Goal: Communication & Community: Answer question/provide support

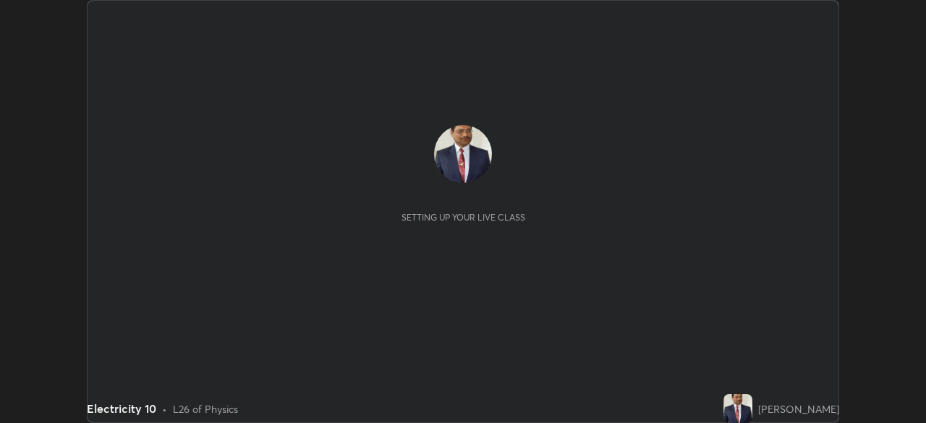
scroll to position [423, 925]
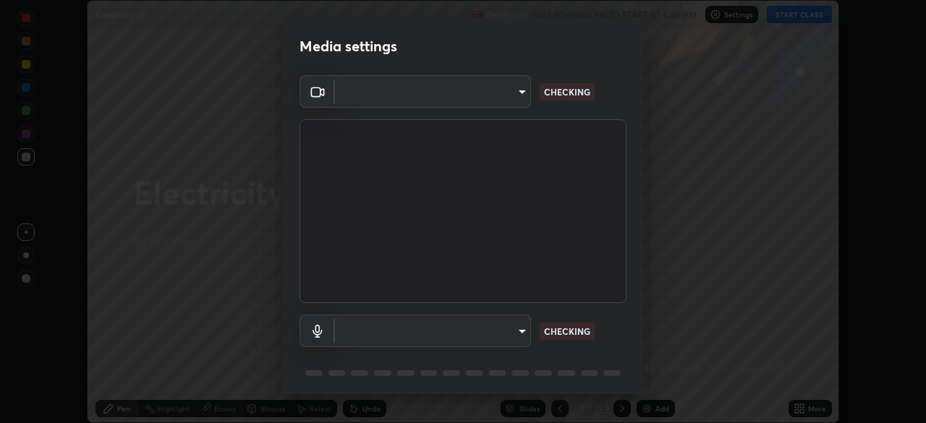
type input "23008043d16b3f933f5d29e9b3769097a1661712bf7e9030f0d00f953f479f19"
type input "ce8bbd661dce354a58a25af5271b3c1bd1d853cc8608d8e3321a5e34fd7f7726"
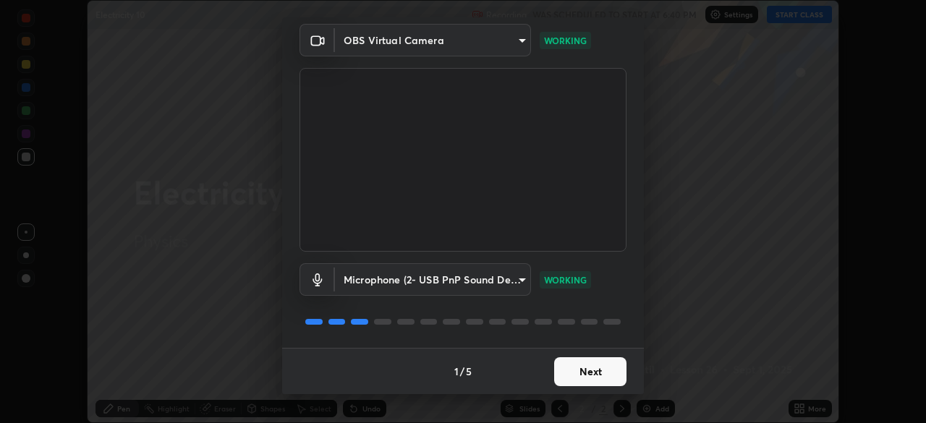
click at [606, 365] on button "Next" at bounding box center [590, 371] width 72 height 29
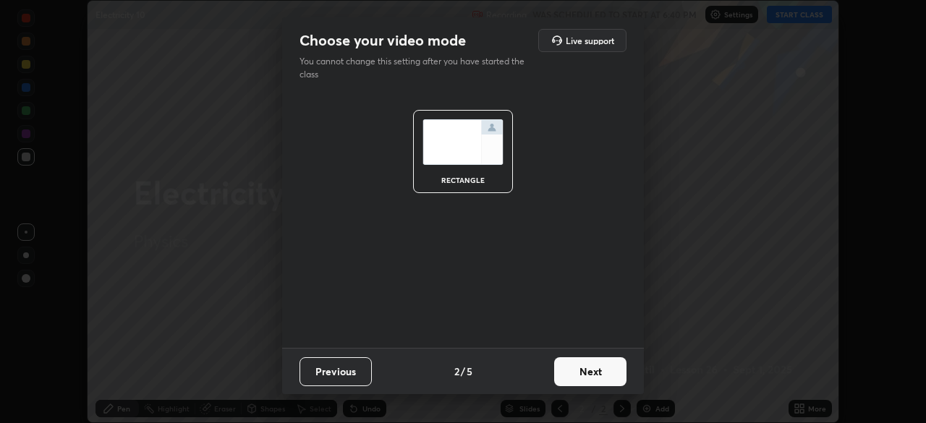
click at [606, 369] on button "Next" at bounding box center [590, 371] width 72 height 29
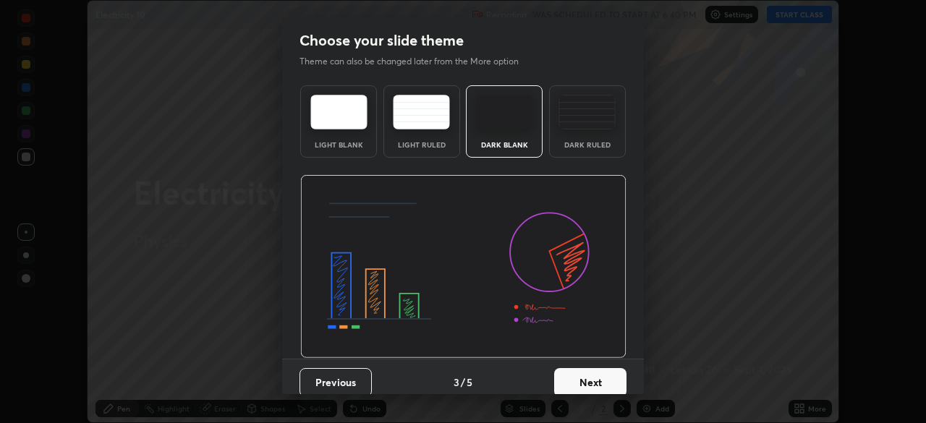
click at [603, 377] on button "Next" at bounding box center [590, 382] width 72 height 29
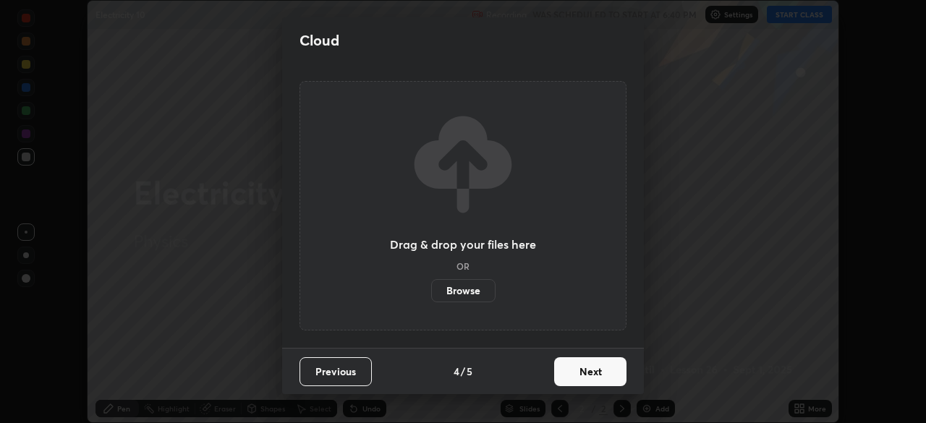
click at [610, 370] on button "Next" at bounding box center [590, 371] width 72 height 29
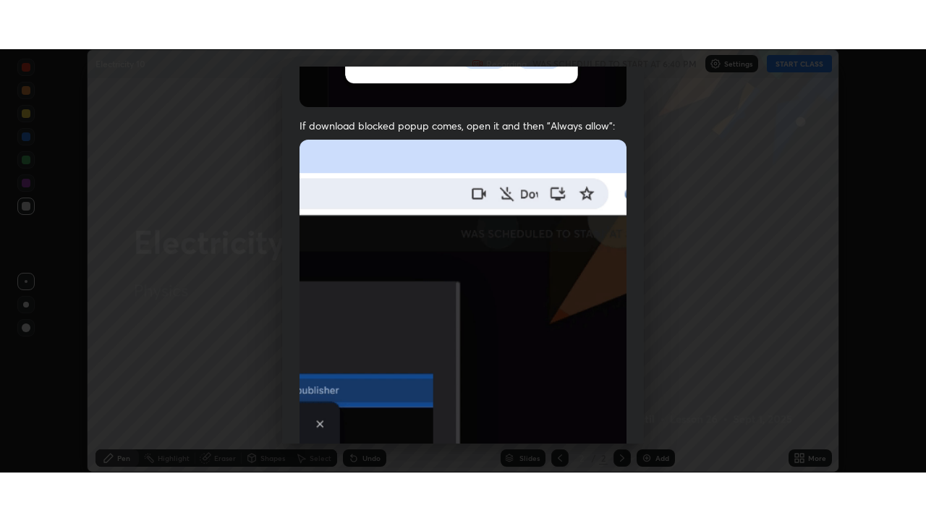
scroll to position [347, 0]
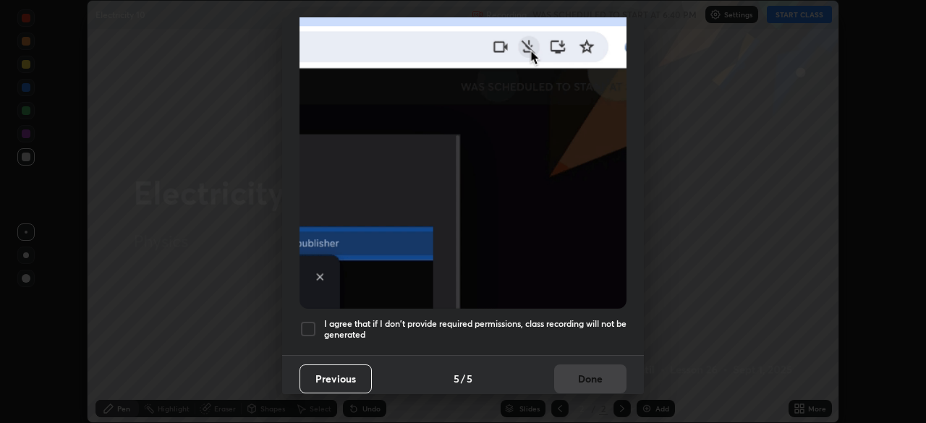
click at [305, 321] on div at bounding box center [308, 329] width 17 height 17
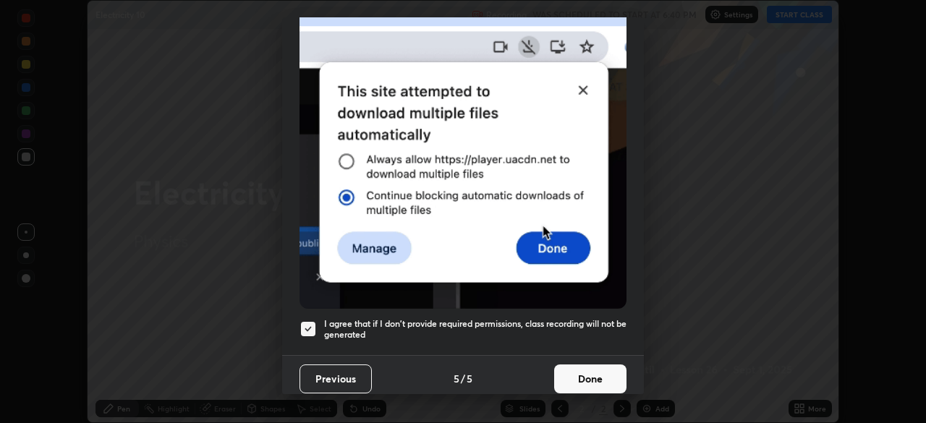
click at [595, 369] on button "Done" at bounding box center [590, 379] width 72 height 29
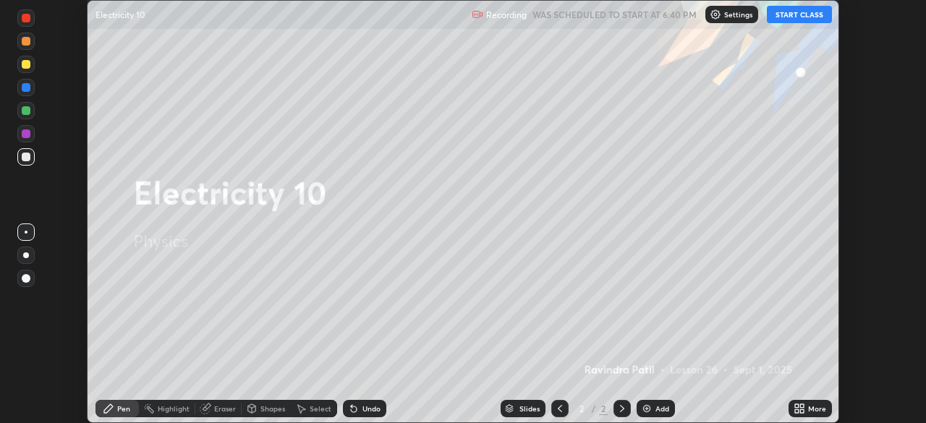
click at [776, 15] on button "START CLASS" at bounding box center [799, 14] width 65 height 17
click at [802, 412] on icon at bounding box center [802, 412] width 4 height 4
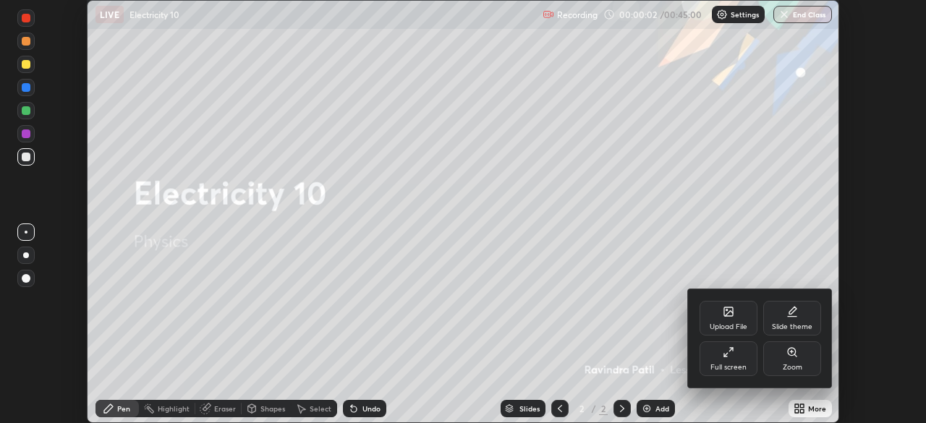
click at [735, 355] on div "Full screen" at bounding box center [729, 359] width 58 height 35
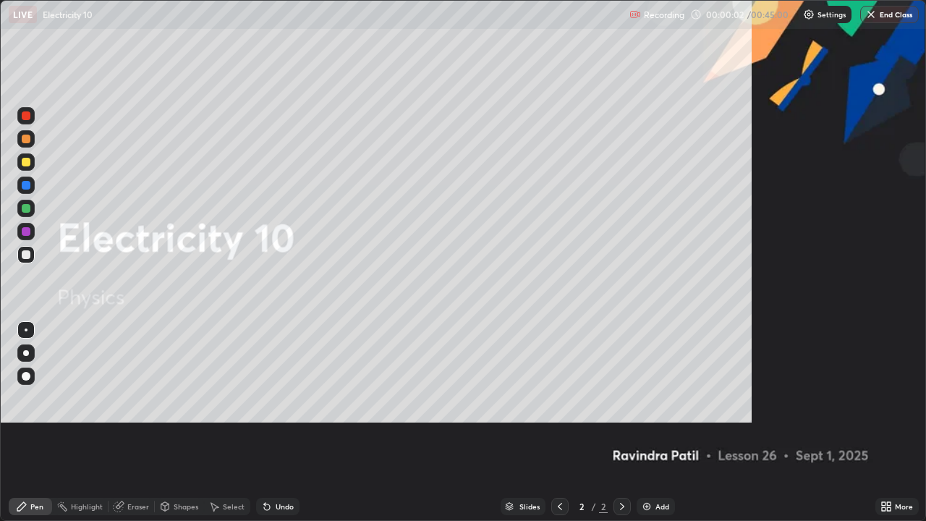
scroll to position [521, 926]
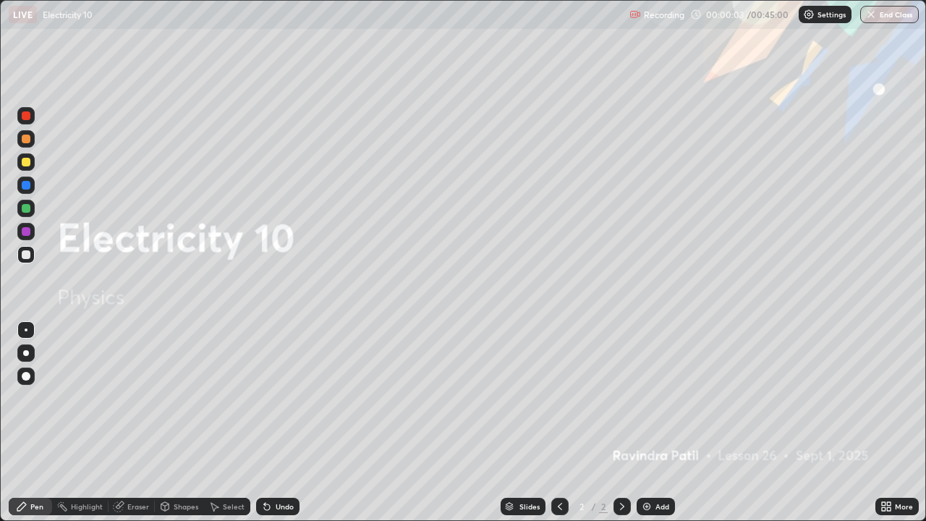
click at [656, 423] on div "Add" at bounding box center [663, 506] width 14 height 7
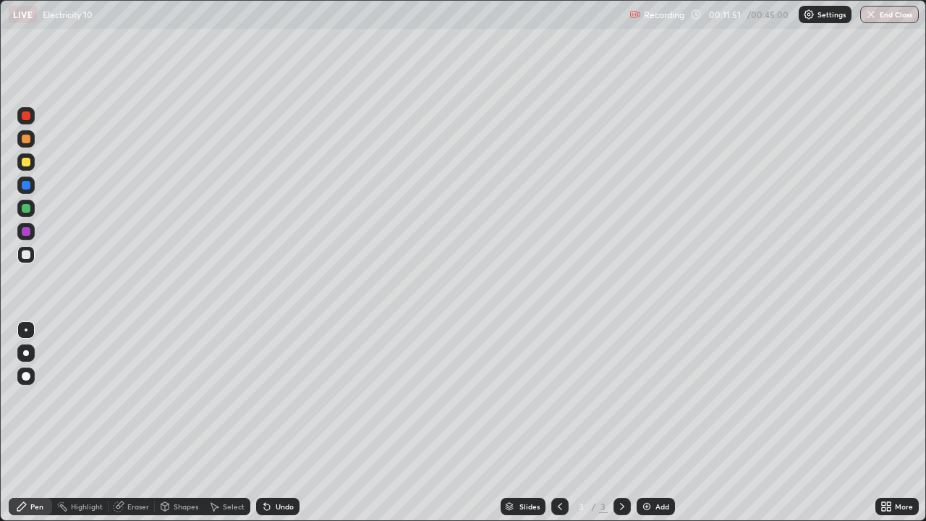
click at [25, 161] on div at bounding box center [26, 162] width 9 height 9
click at [140, 423] on div "Eraser" at bounding box center [138, 506] width 22 height 7
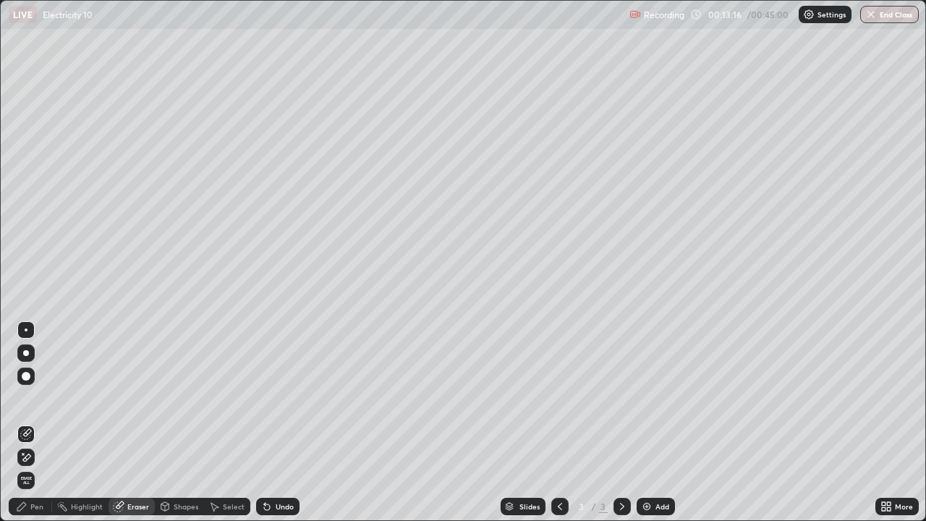
click at [27, 423] on icon at bounding box center [22, 507] width 12 height 12
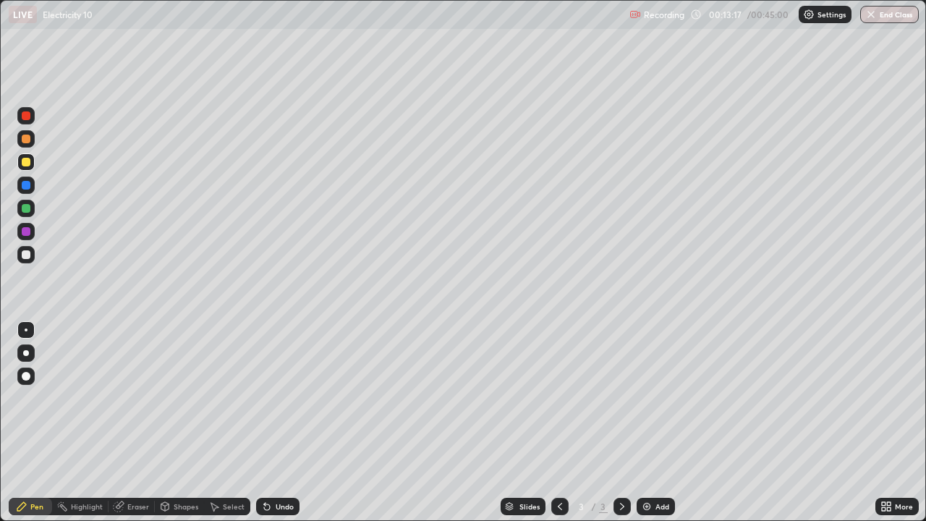
click at [25, 159] on div at bounding box center [26, 162] width 9 height 9
click at [137, 423] on div "Eraser" at bounding box center [138, 506] width 22 height 7
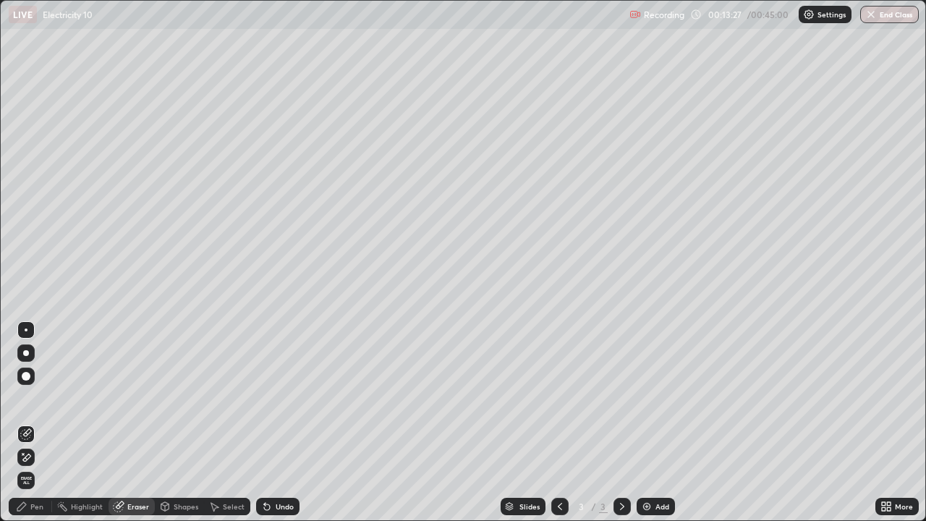
click at [27, 423] on icon at bounding box center [22, 507] width 12 height 12
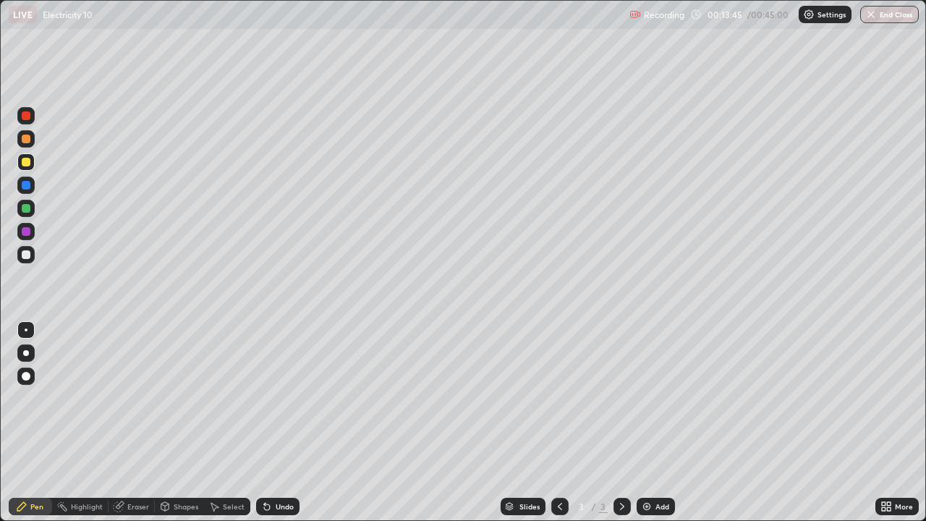
click at [280, 423] on div "Undo" at bounding box center [285, 506] width 18 height 7
click at [276, 423] on div "Undo" at bounding box center [285, 506] width 18 height 7
click at [279, 423] on div "Undo" at bounding box center [277, 506] width 43 height 17
click at [280, 423] on div "Undo" at bounding box center [277, 506] width 43 height 17
click at [281, 423] on div "Undo" at bounding box center [277, 506] width 43 height 17
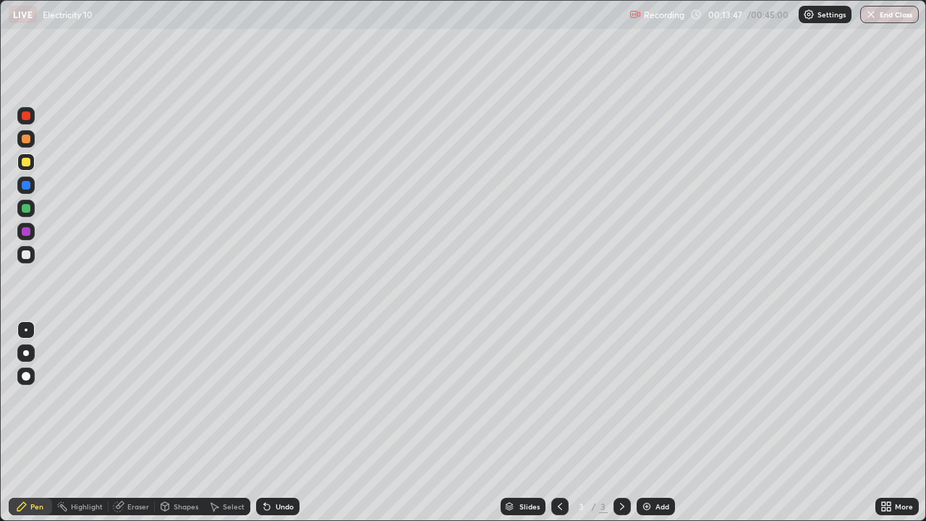
click at [283, 423] on div "Undo" at bounding box center [285, 506] width 18 height 7
click at [281, 423] on div "Undo" at bounding box center [285, 506] width 18 height 7
click at [280, 423] on div "Undo" at bounding box center [285, 506] width 18 height 7
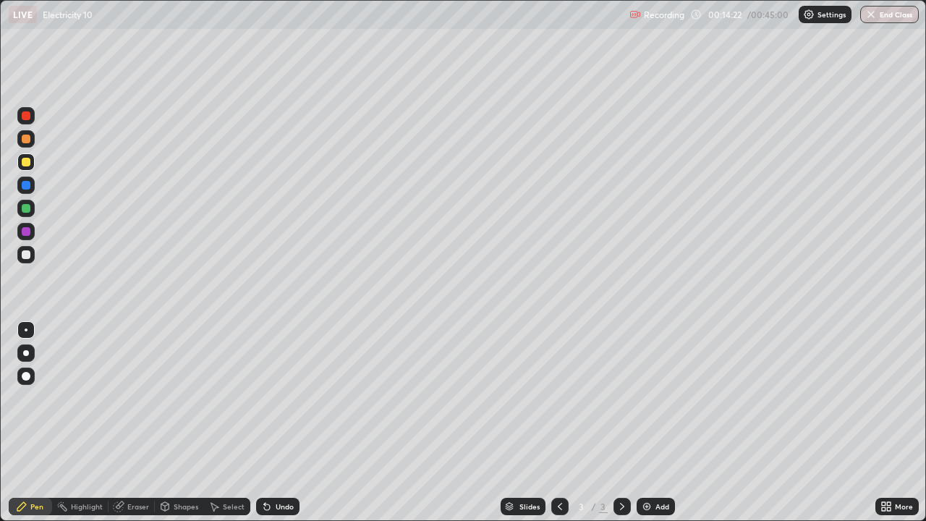
click at [281, 423] on div "Undo" at bounding box center [285, 506] width 18 height 7
click at [280, 423] on div "Undo" at bounding box center [285, 506] width 18 height 7
click at [137, 423] on div "Eraser" at bounding box center [138, 506] width 22 height 7
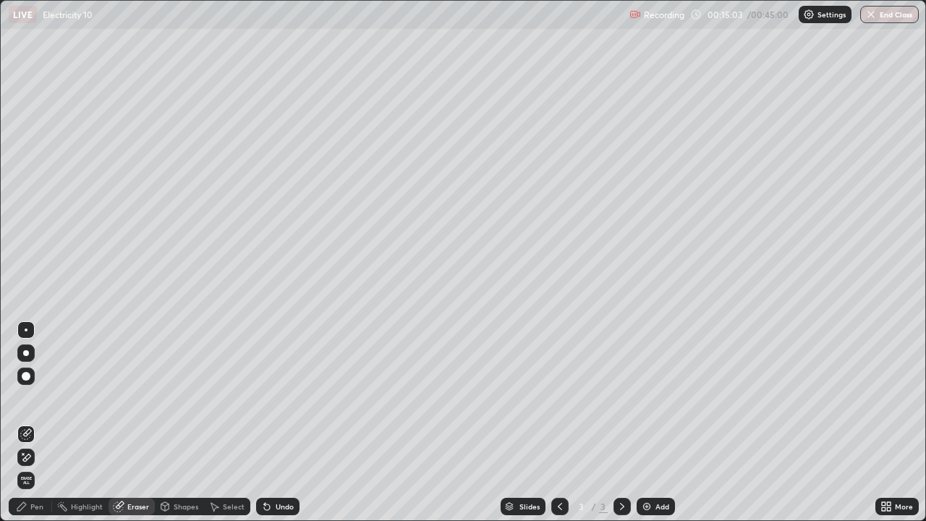
click at [41, 423] on div "Pen" at bounding box center [36, 506] width 13 height 7
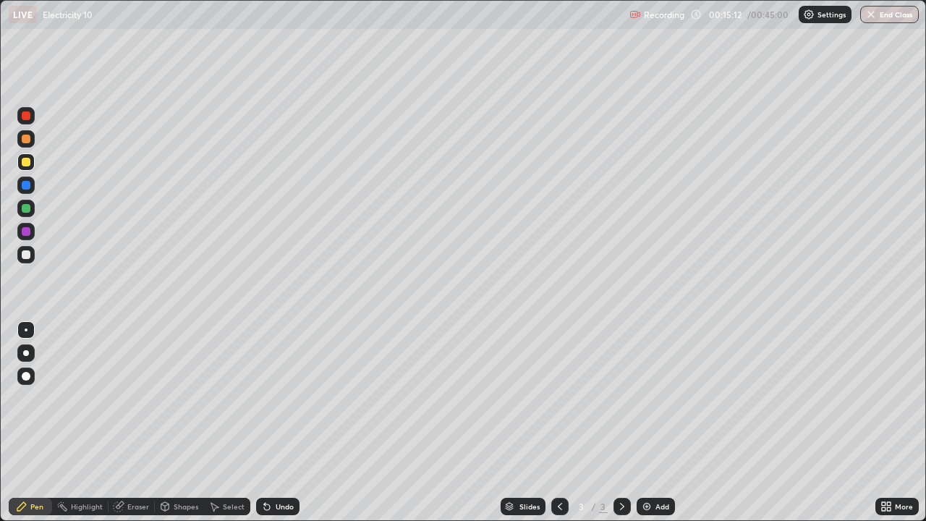
click at [141, 423] on div "Eraser" at bounding box center [138, 506] width 22 height 7
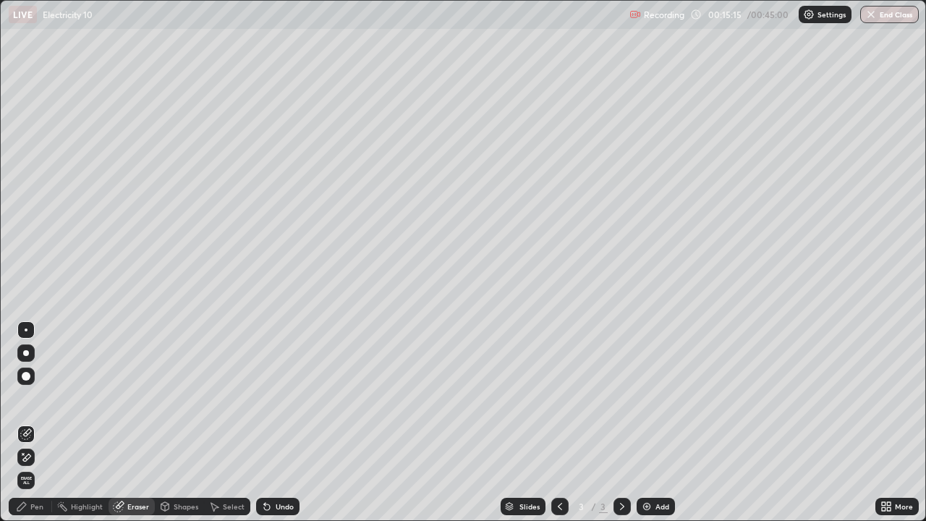
click at [38, 423] on div "Pen" at bounding box center [36, 506] width 13 height 7
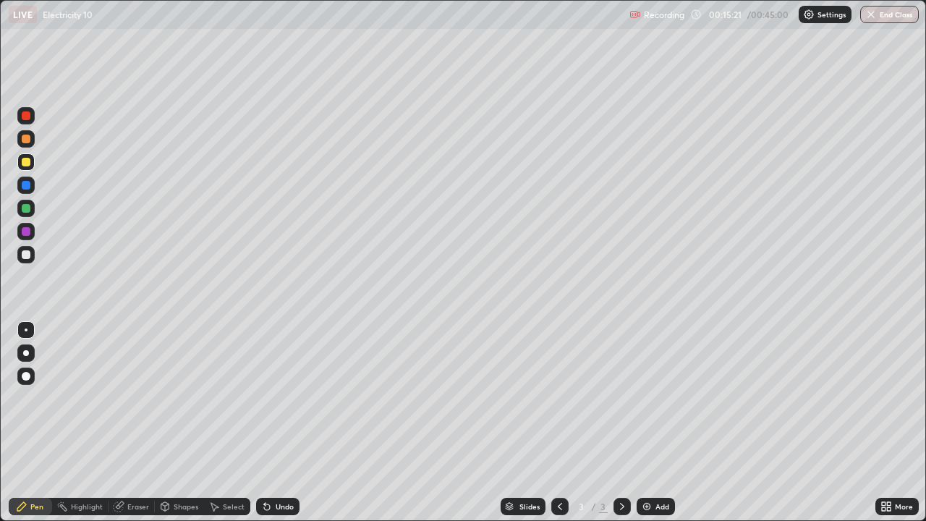
click at [279, 423] on div "Undo" at bounding box center [285, 506] width 18 height 7
click at [280, 423] on div "Undo" at bounding box center [285, 506] width 18 height 7
click at [281, 423] on div "Undo" at bounding box center [285, 506] width 18 height 7
click at [139, 423] on div "Eraser" at bounding box center [138, 506] width 22 height 7
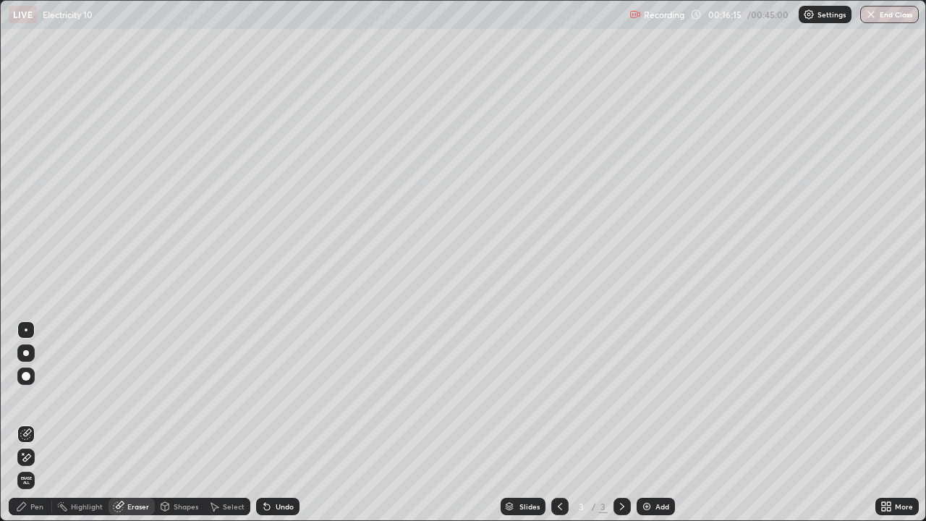
click at [37, 423] on div "Pen" at bounding box center [36, 506] width 13 height 7
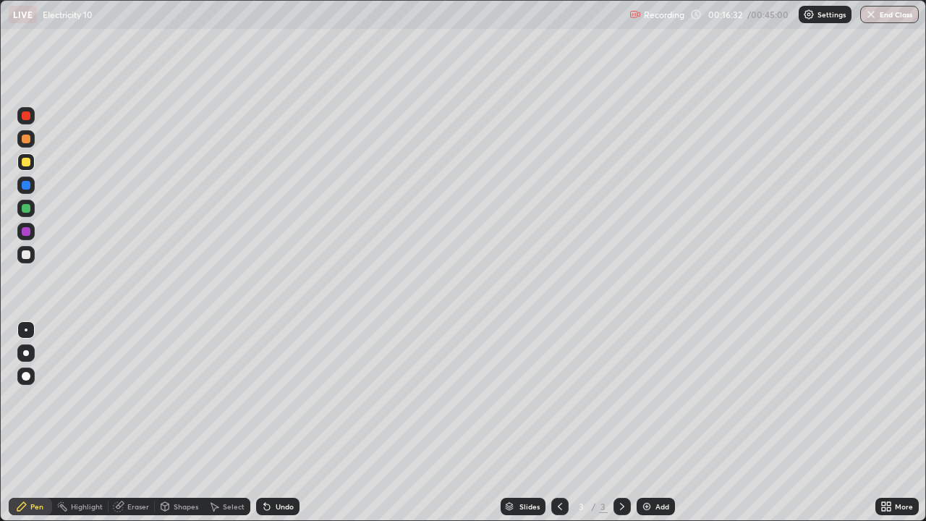
click at [140, 423] on div "Eraser" at bounding box center [138, 506] width 22 height 7
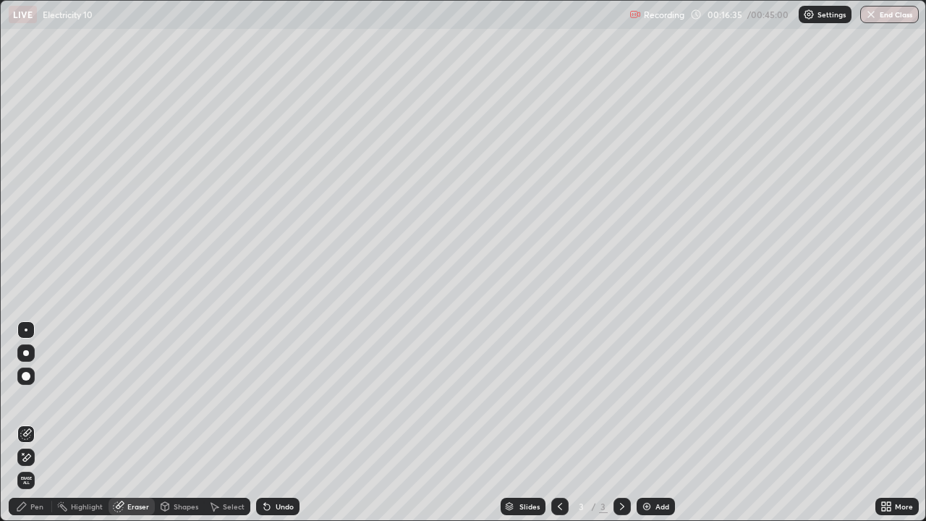
click at [39, 423] on div "Pen" at bounding box center [36, 506] width 13 height 7
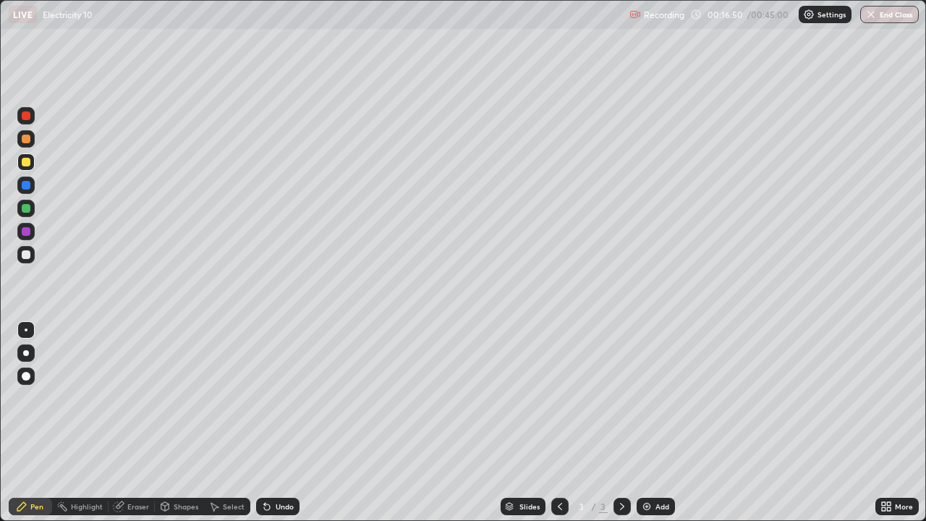
click at [136, 423] on div "Eraser" at bounding box center [138, 506] width 22 height 7
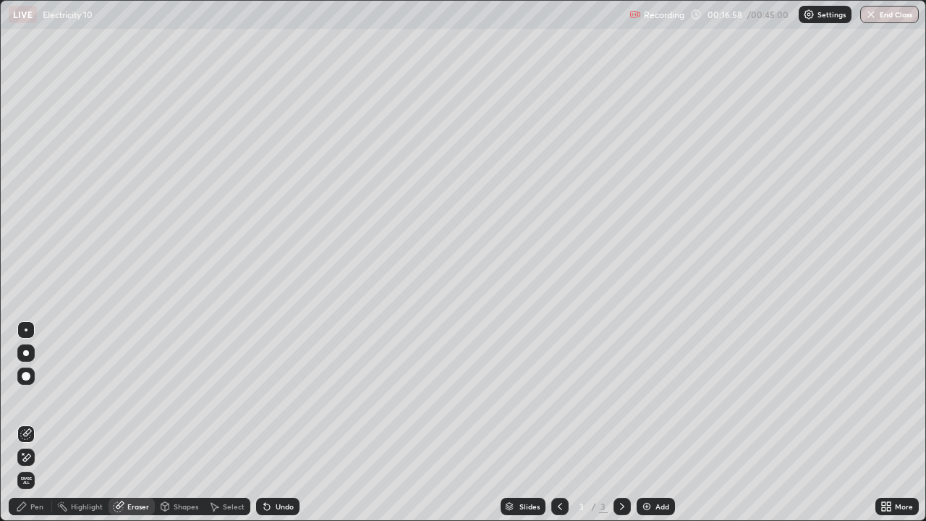
click at [37, 423] on div "Pen" at bounding box center [36, 506] width 13 height 7
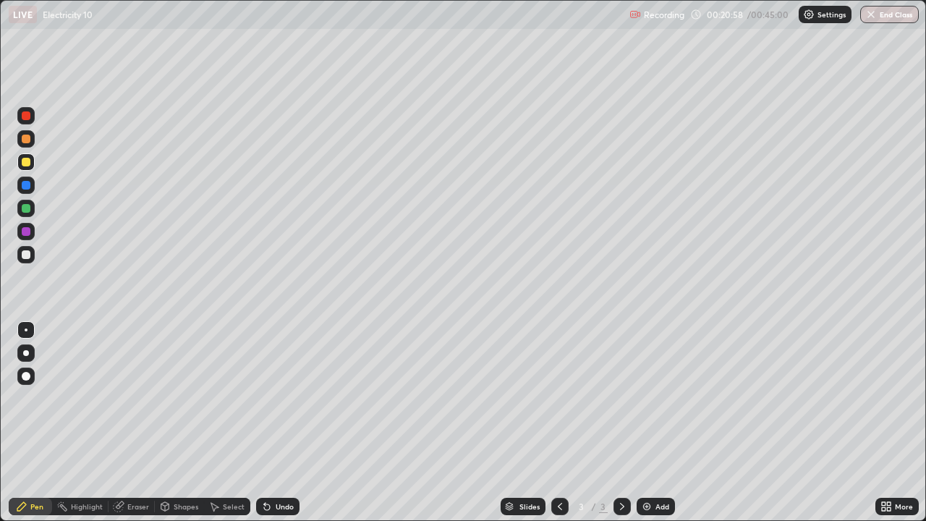
click at [27, 116] on div at bounding box center [26, 115] width 9 height 9
click at [27, 185] on div at bounding box center [26, 185] width 9 height 9
click at [27, 162] on div at bounding box center [26, 162] width 9 height 9
click at [26, 208] on div at bounding box center [26, 208] width 9 height 9
click at [28, 119] on div at bounding box center [26, 115] width 9 height 9
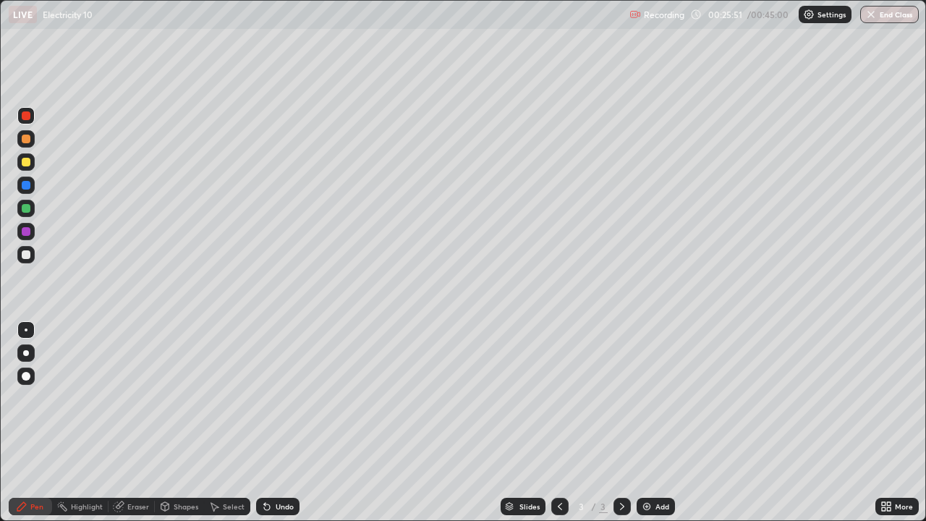
click at [33, 187] on div at bounding box center [25, 185] width 17 height 17
click at [663, 423] on div "Add" at bounding box center [663, 506] width 14 height 7
click at [25, 230] on div at bounding box center [26, 231] width 9 height 9
click at [26, 160] on div at bounding box center [26, 162] width 9 height 9
click at [668, 423] on div "Add" at bounding box center [656, 506] width 38 height 17
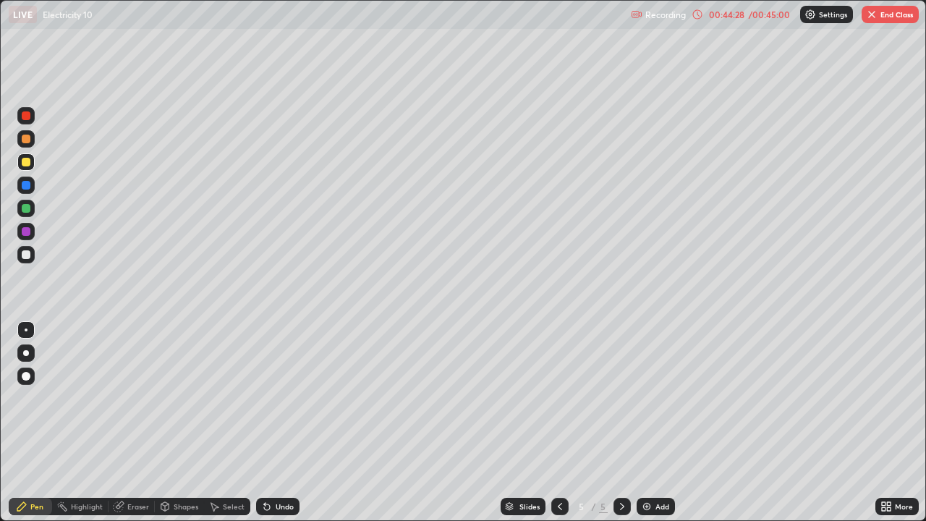
click at [27, 230] on div at bounding box center [26, 231] width 9 height 9
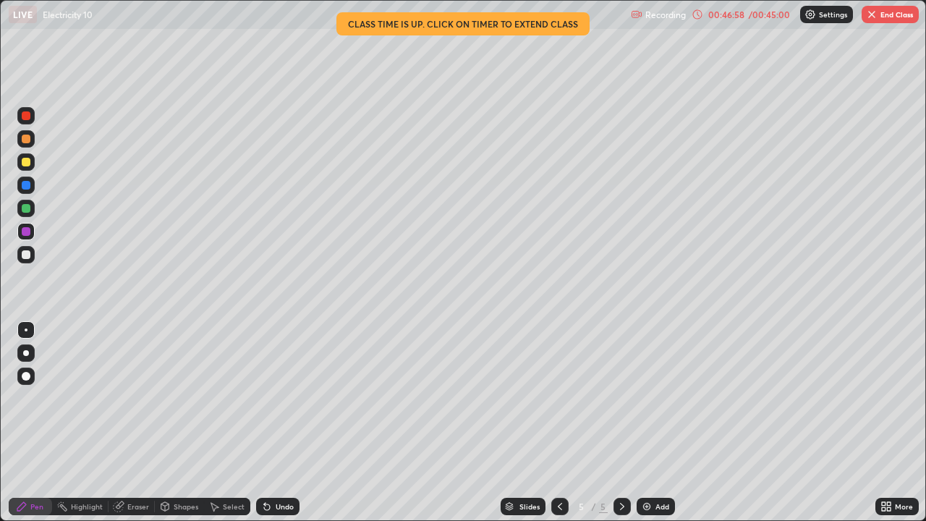
click at [658, 423] on div "Add" at bounding box center [663, 506] width 14 height 7
click at [876, 17] on img "button" at bounding box center [872, 15] width 12 height 12
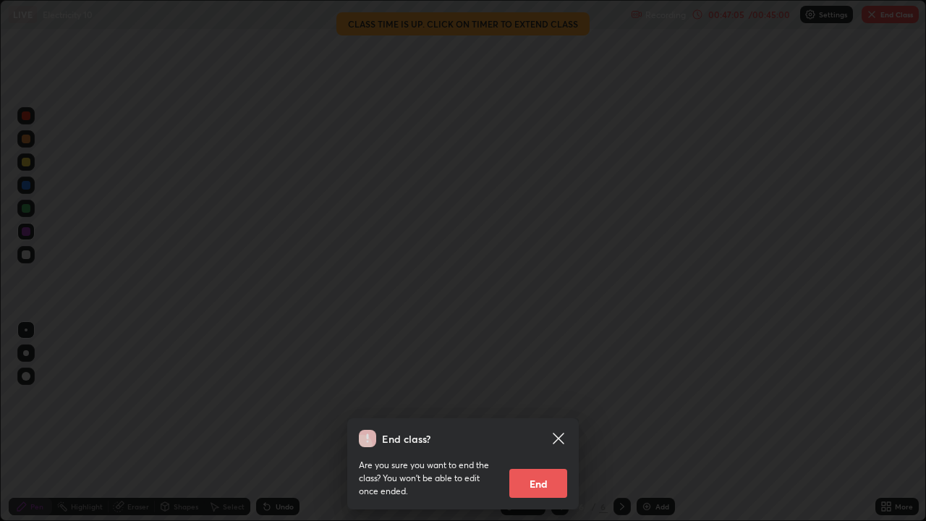
click at [517, 423] on button "End" at bounding box center [538, 483] width 58 height 29
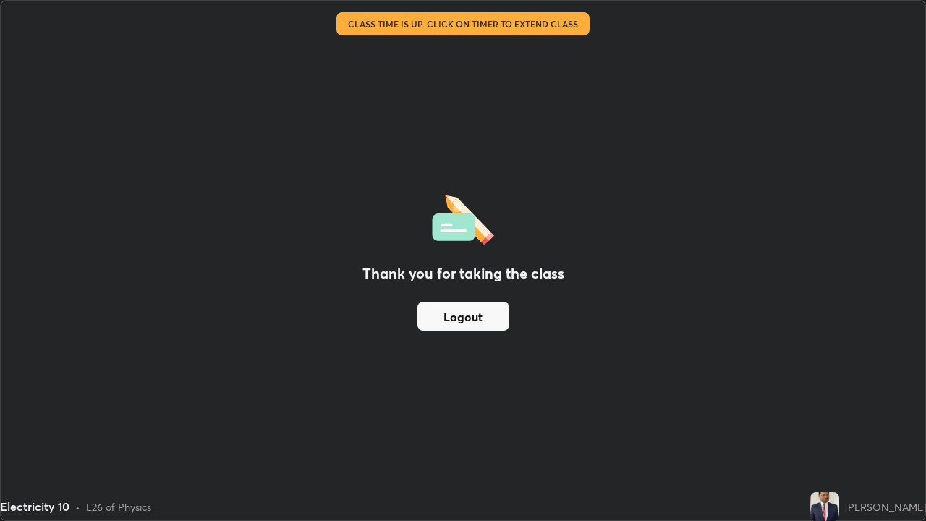
click at [466, 308] on button "Logout" at bounding box center [463, 316] width 92 height 29
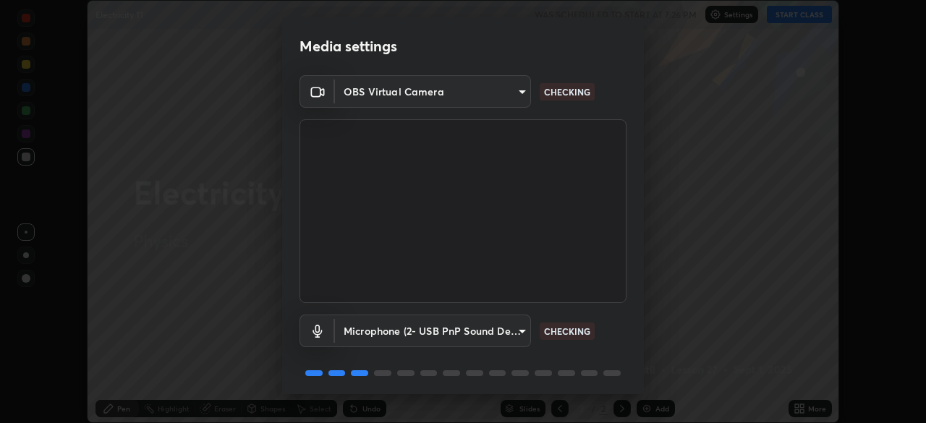
scroll to position [51, 0]
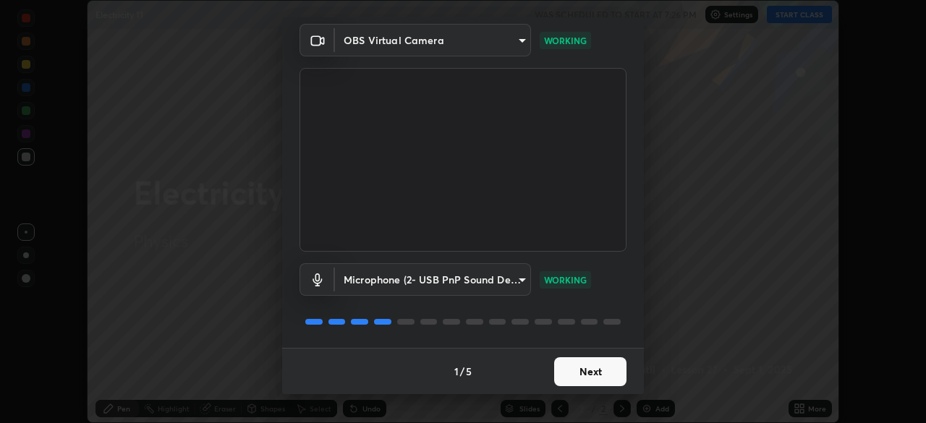
click at [574, 381] on button "Next" at bounding box center [590, 371] width 72 height 29
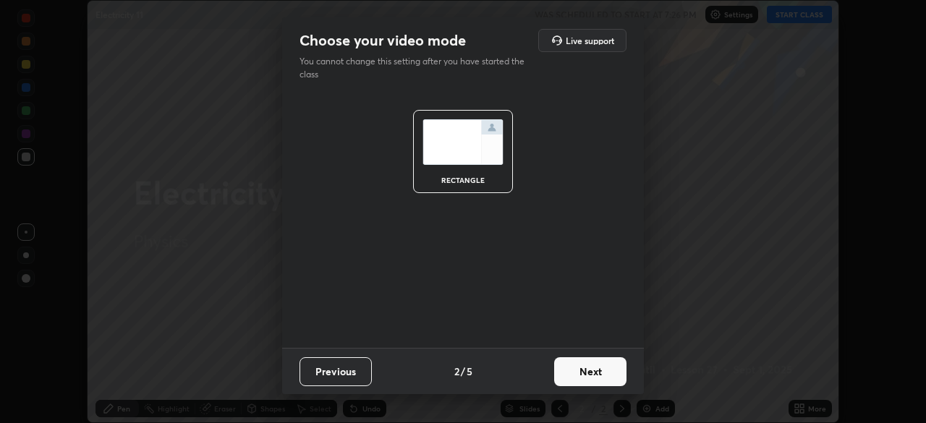
click at [584, 376] on button "Next" at bounding box center [590, 371] width 72 height 29
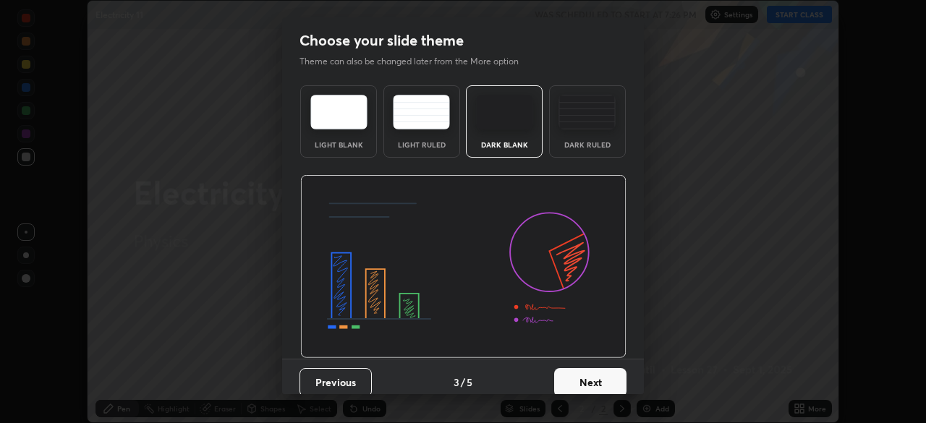
click at [584, 380] on button "Next" at bounding box center [590, 382] width 72 height 29
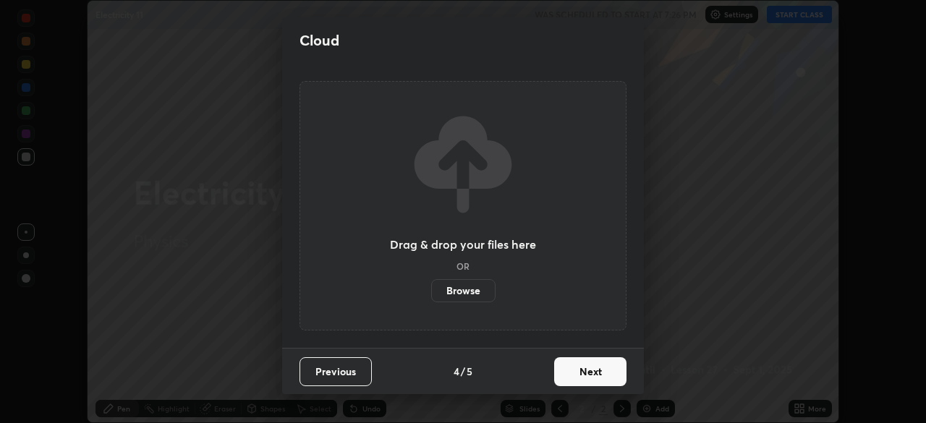
click at [589, 376] on button "Next" at bounding box center [590, 371] width 72 height 29
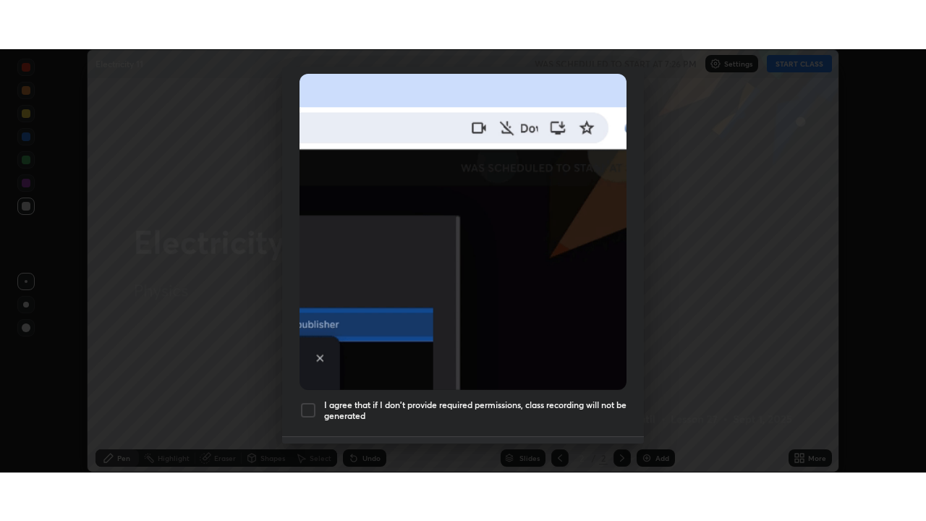
scroll to position [347, 0]
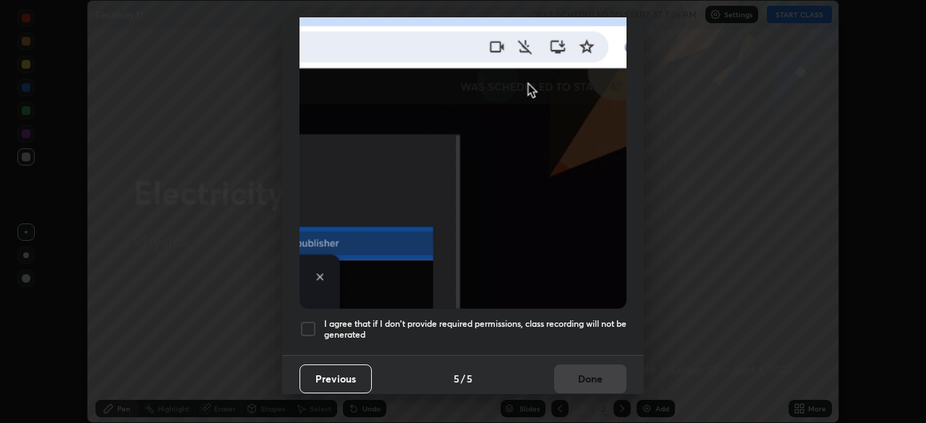
click at [308, 321] on div at bounding box center [308, 329] width 17 height 17
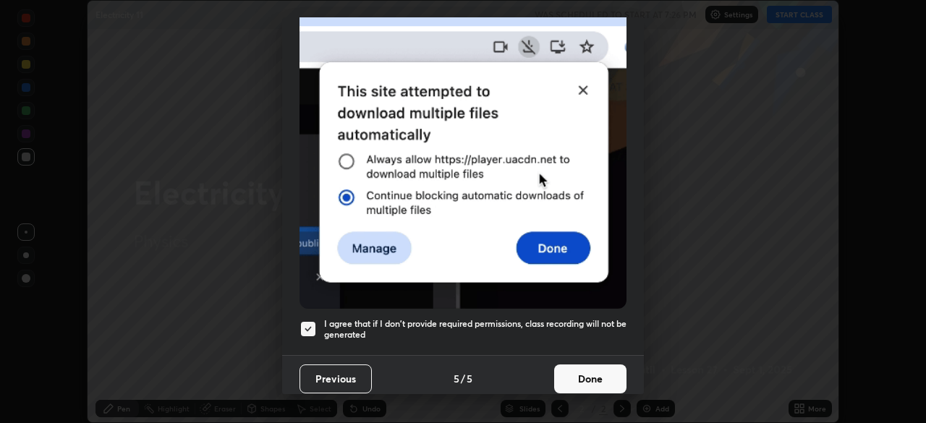
click at [592, 375] on button "Done" at bounding box center [590, 379] width 72 height 29
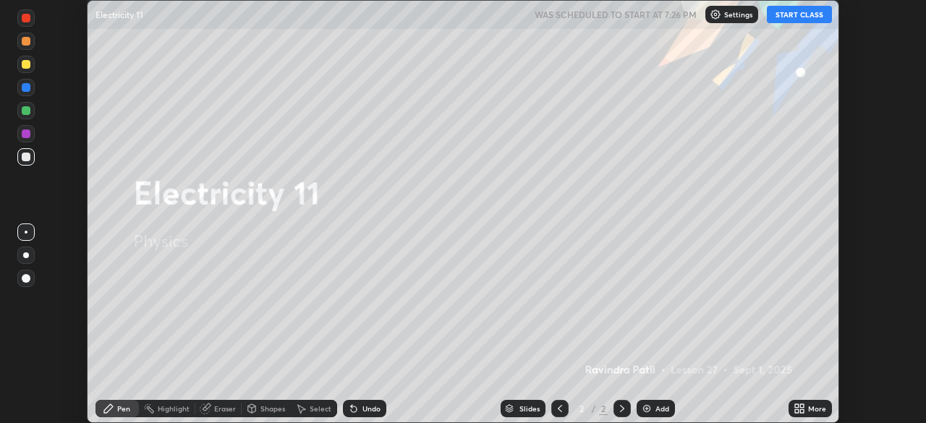
click at [652, 401] on div "Add" at bounding box center [656, 408] width 38 height 17
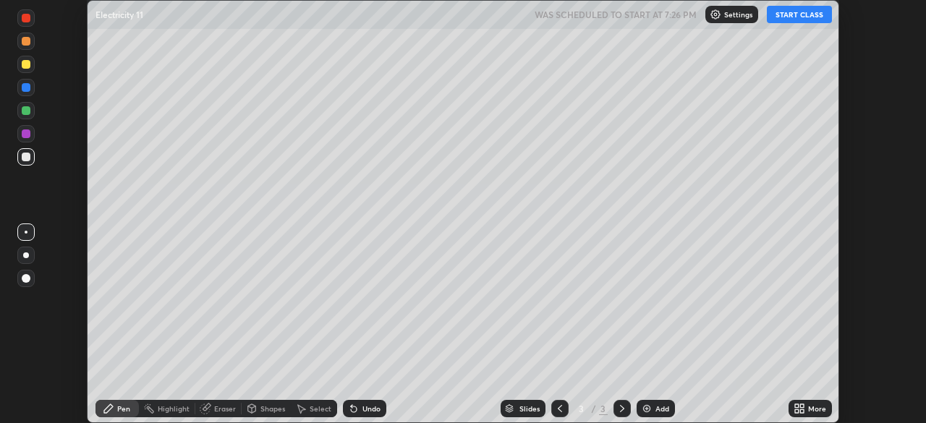
click at [811, 409] on div "More" at bounding box center [817, 408] width 18 height 7
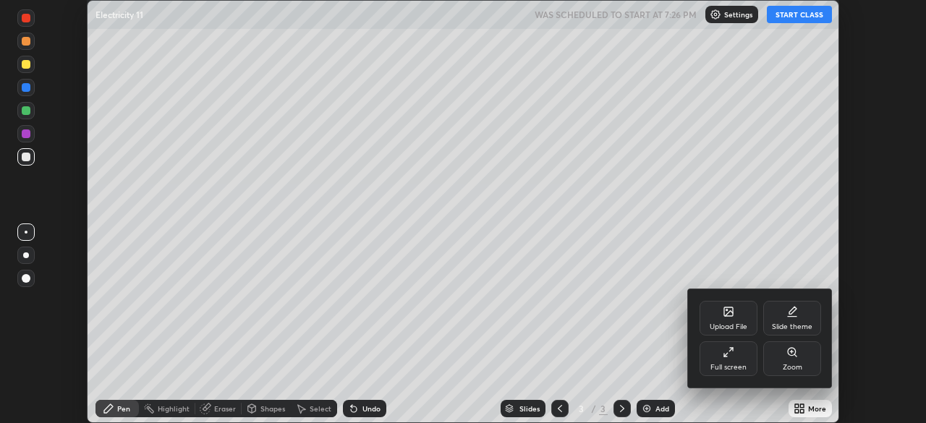
click at [733, 355] on icon at bounding box center [729, 353] width 12 height 12
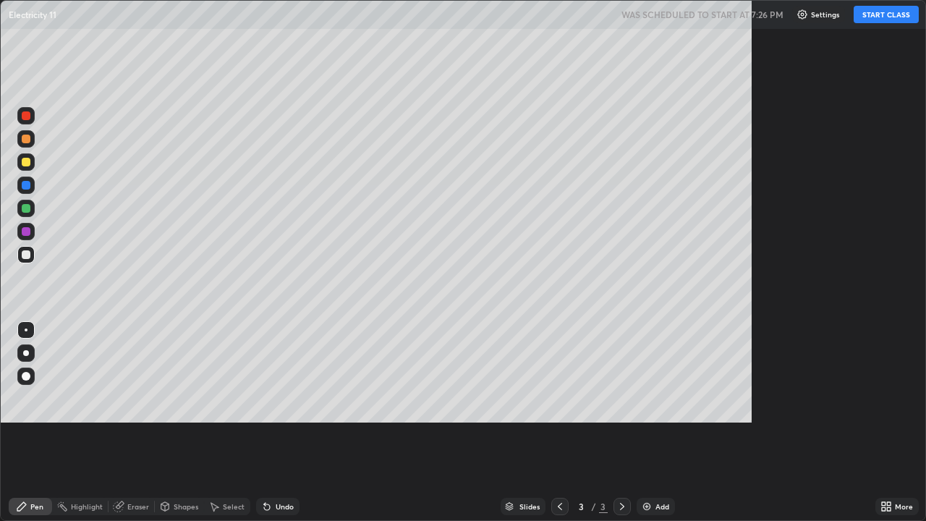
scroll to position [521, 926]
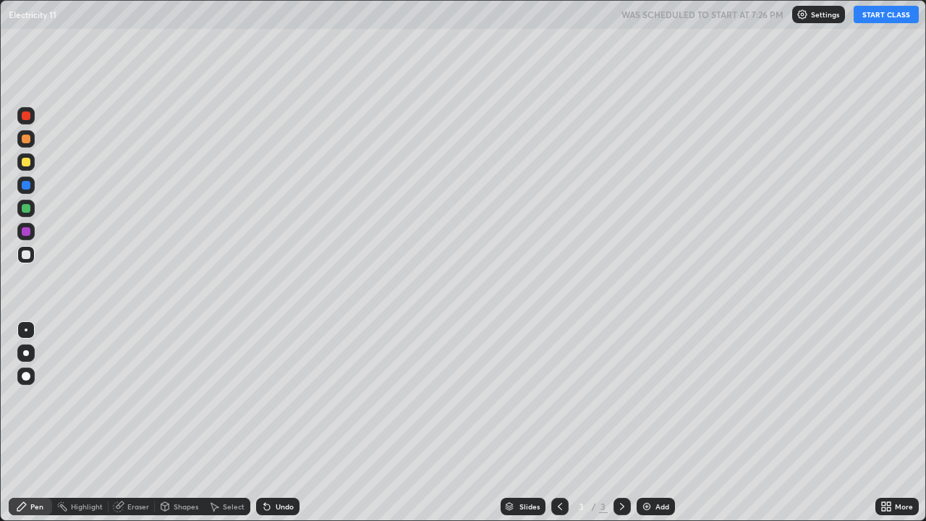
click at [874, 22] on button "START CLASS" at bounding box center [886, 14] width 65 height 17
click at [272, 423] on div "Undo" at bounding box center [277, 506] width 43 height 17
click at [140, 423] on div "Eraser" at bounding box center [138, 506] width 22 height 7
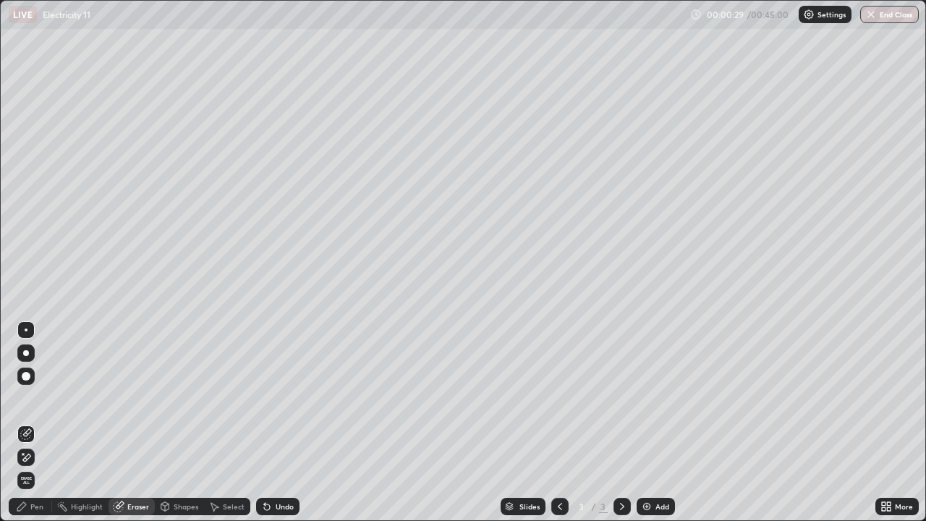
click at [33, 423] on div "Pen" at bounding box center [30, 506] width 43 height 17
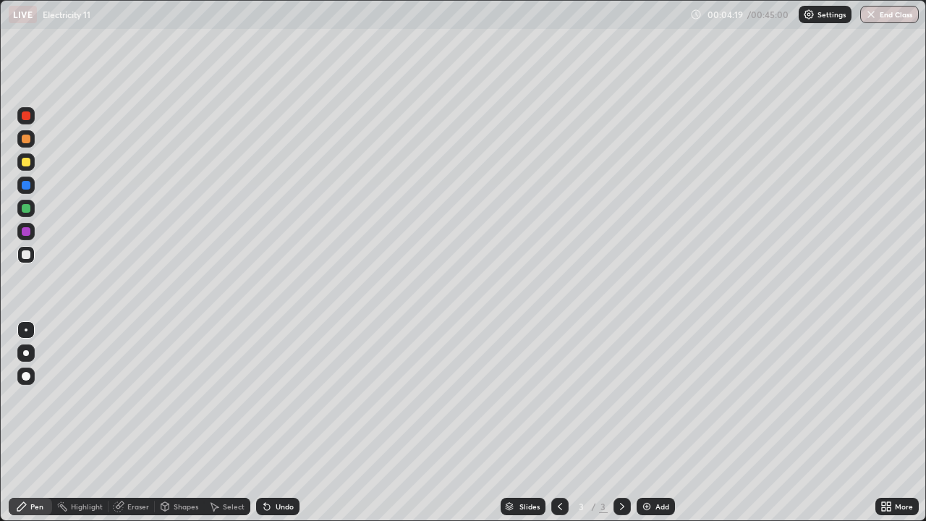
click at [277, 423] on div "Undo" at bounding box center [285, 506] width 18 height 7
click at [0, 276] on div "Setting up your live class" at bounding box center [463, 260] width 926 height 521
click at [27, 116] on div at bounding box center [26, 115] width 9 height 9
click at [278, 423] on div "Undo" at bounding box center [285, 506] width 18 height 7
click at [25, 229] on div at bounding box center [26, 231] width 9 height 9
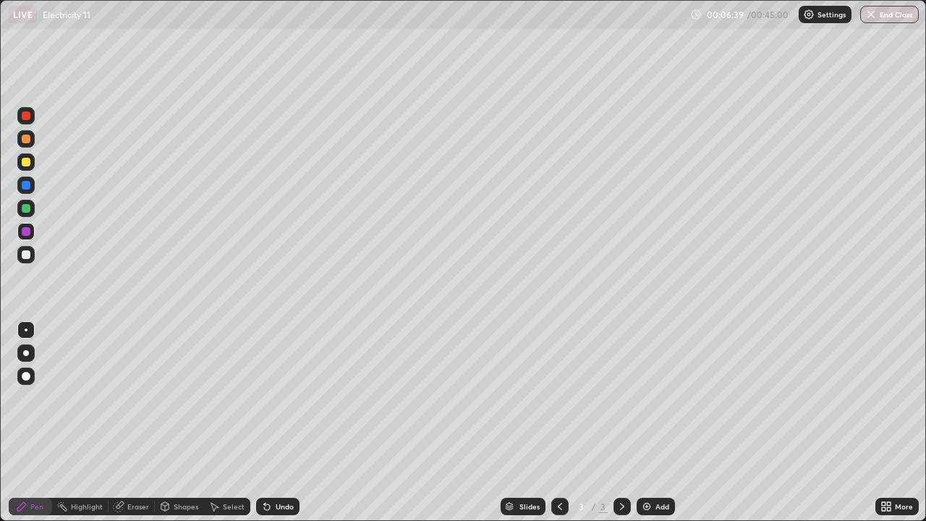
click at [22, 211] on div at bounding box center [26, 208] width 9 height 9
click at [27, 115] on div at bounding box center [26, 115] width 9 height 9
click at [658, 423] on div "Add" at bounding box center [663, 506] width 14 height 7
click at [278, 423] on div "Undo" at bounding box center [285, 506] width 18 height 7
click at [25, 206] on div at bounding box center [26, 208] width 9 height 9
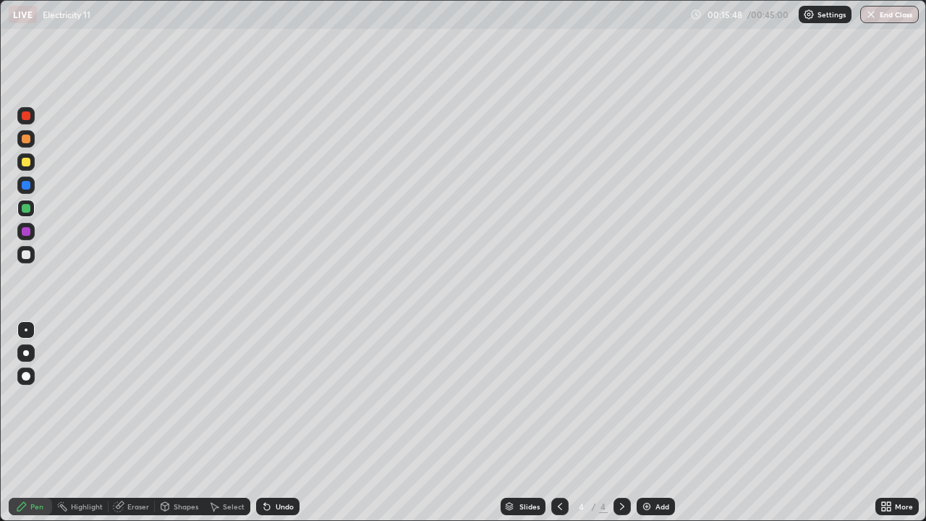
click at [25, 161] on div at bounding box center [26, 162] width 9 height 9
click at [27, 232] on div at bounding box center [26, 231] width 9 height 9
click at [30, 207] on div at bounding box center [26, 208] width 9 height 9
click at [136, 423] on div "Eraser" at bounding box center [138, 506] width 22 height 7
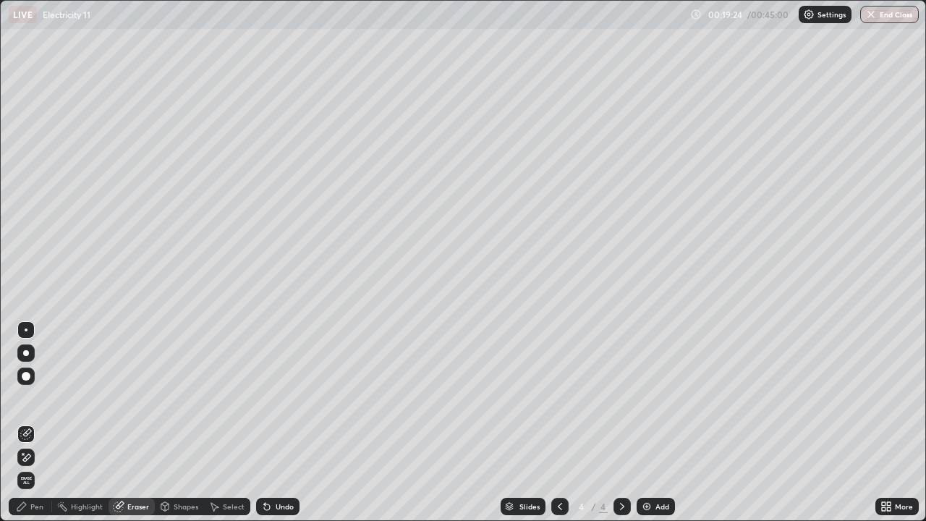
click at [40, 423] on div "Pen" at bounding box center [36, 506] width 13 height 7
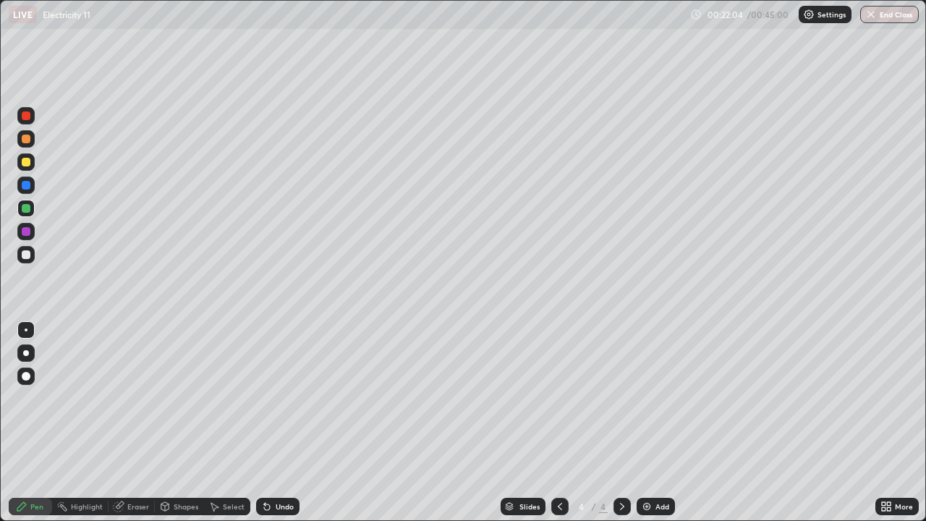
click at [29, 187] on div at bounding box center [26, 185] width 9 height 9
click at [25, 206] on div at bounding box center [26, 208] width 9 height 9
click at [287, 423] on div "Undo" at bounding box center [285, 506] width 18 height 7
click at [288, 423] on div "Undo" at bounding box center [285, 506] width 18 height 7
click at [285, 423] on div "Undo" at bounding box center [285, 506] width 18 height 7
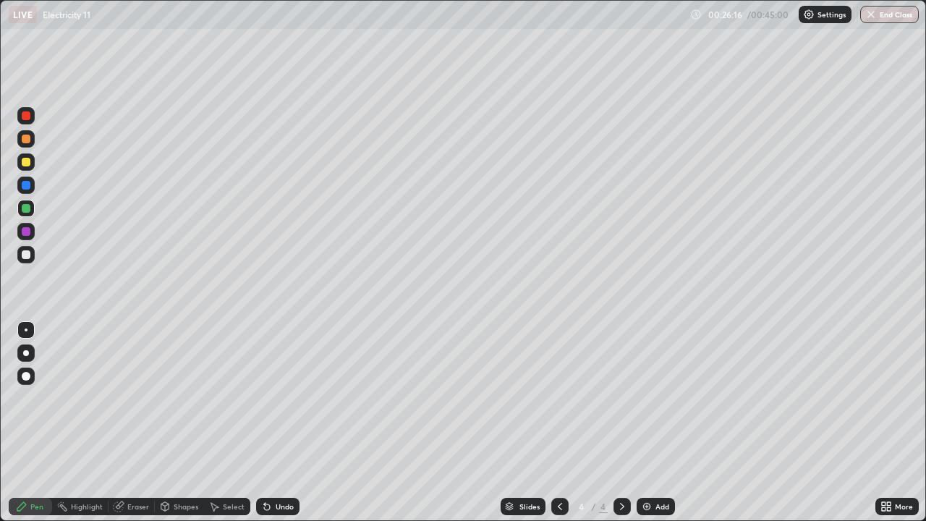
click at [279, 423] on div "Undo" at bounding box center [285, 506] width 18 height 7
click at [27, 258] on div at bounding box center [26, 254] width 9 height 9
click at [713, 423] on div "Slides 4 / 4 Add" at bounding box center [588, 506] width 576 height 29
click at [656, 423] on div "Add" at bounding box center [663, 506] width 14 height 7
click at [132, 423] on div "Eraser" at bounding box center [138, 506] width 22 height 7
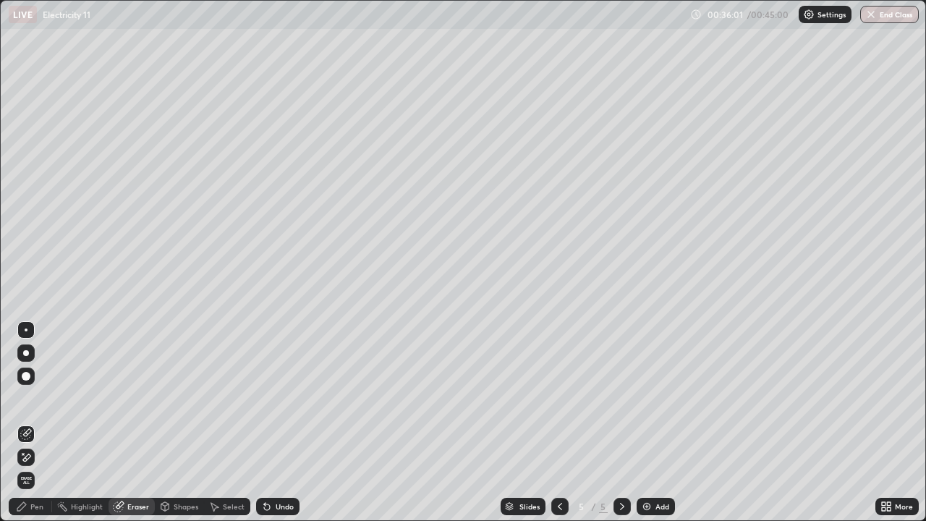
click at [38, 423] on div "Pen" at bounding box center [36, 506] width 13 height 7
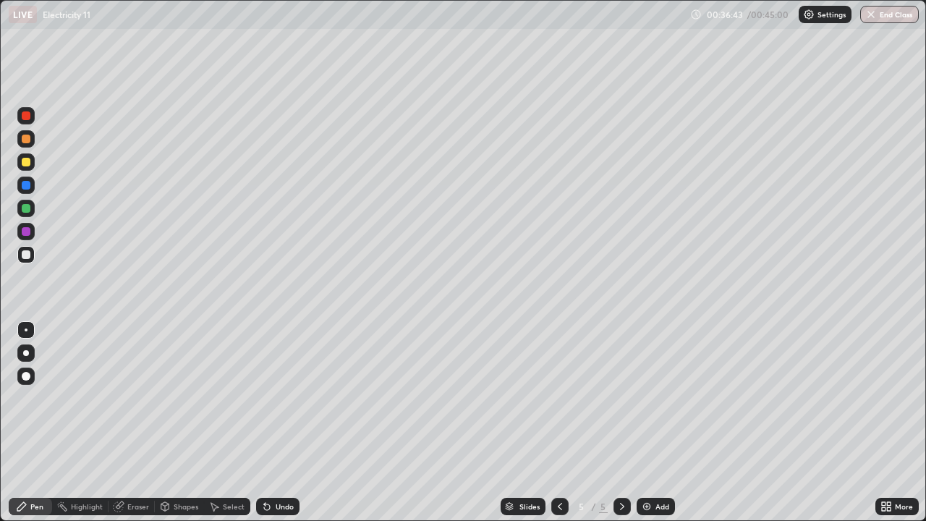
click at [142, 423] on div "Eraser" at bounding box center [138, 506] width 22 height 7
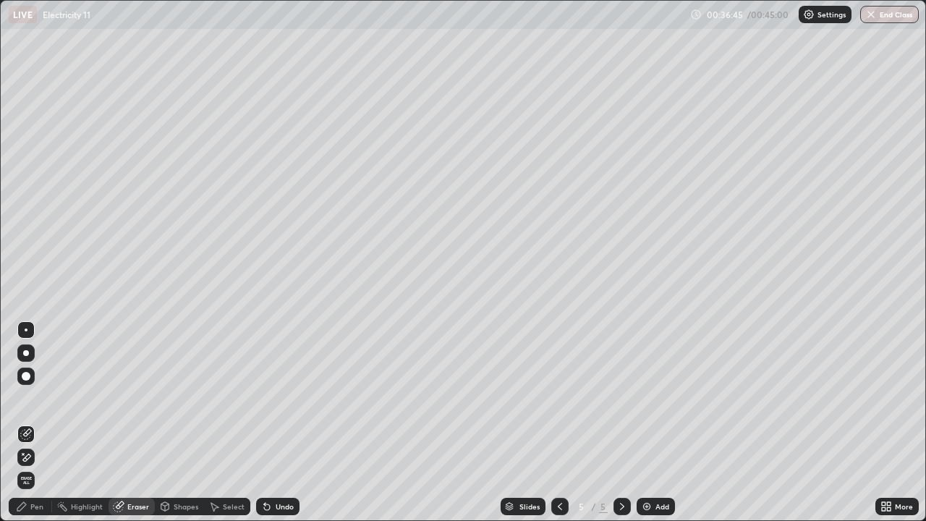
click at [37, 423] on div "Pen" at bounding box center [36, 506] width 13 height 7
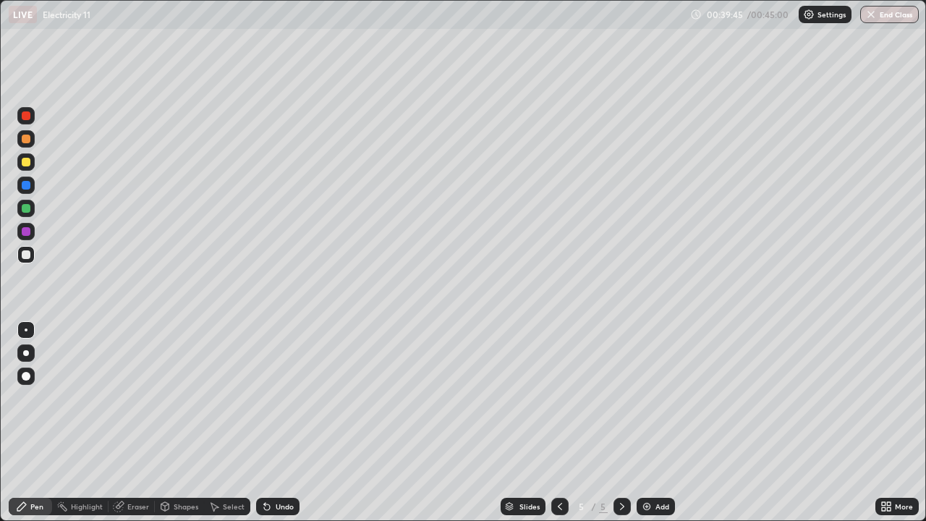
click at [281, 423] on div "Undo" at bounding box center [285, 506] width 18 height 7
click at [274, 423] on div "Undo" at bounding box center [277, 506] width 43 height 17
click at [268, 423] on icon at bounding box center [267, 507] width 6 height 6
click at [879, 14] on button "End Class" at bounding box center [890, 14] width 57 height 17
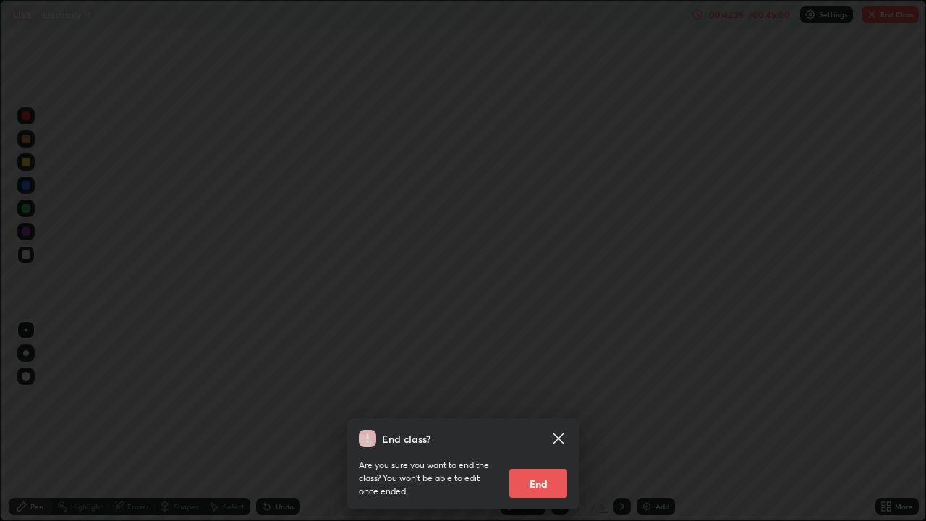
click at [561, 423] on button "End" at bounding box center [538, 483] width 58 height 29
